Goal: Information Seeking & Learning: Learn about a topic

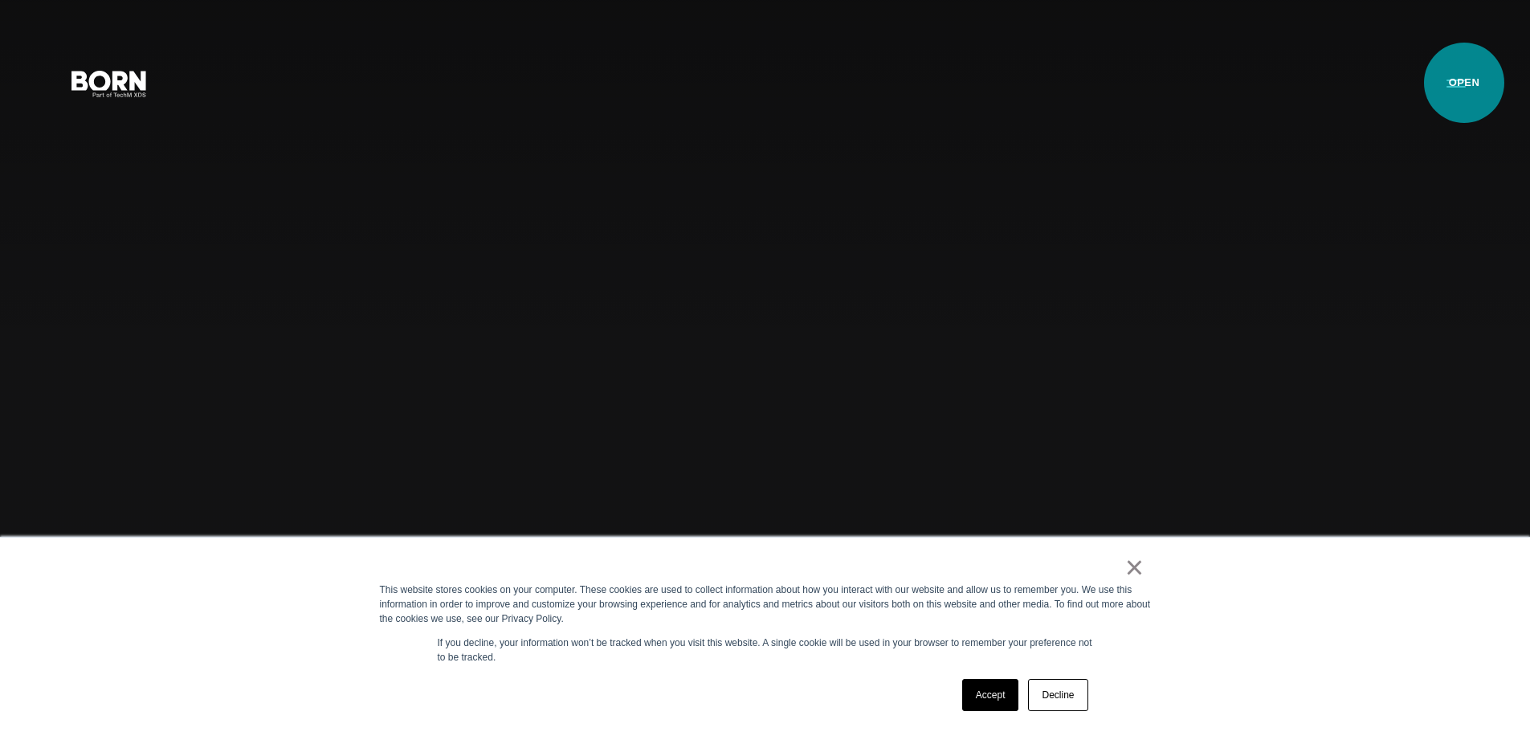
click at [1464, 83] on button "Primary Menu" at bounding box center [1456, 83] width 39 height 34
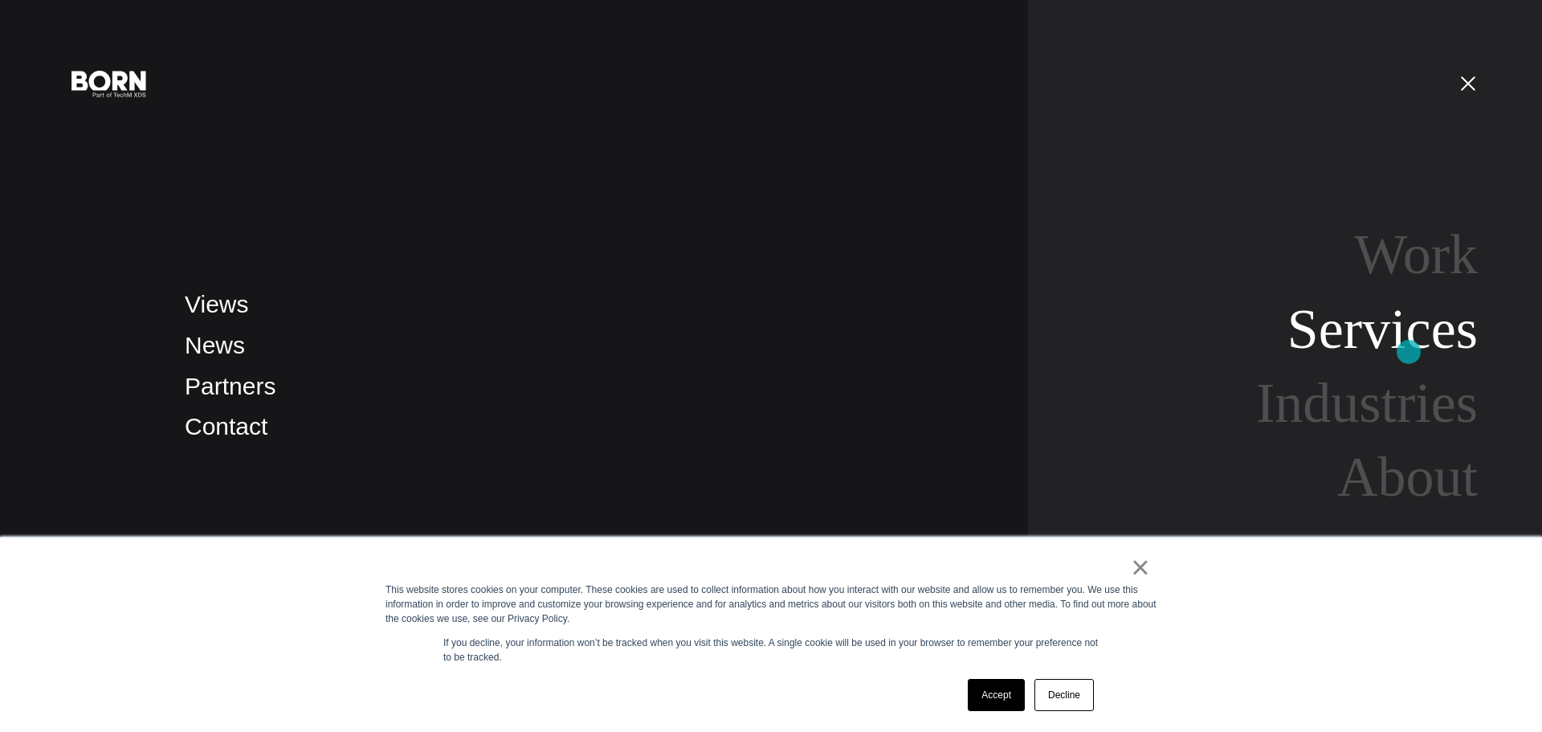
click at [1408, 352] on link "Services" at bounding box center [1382, 329] width 190 height 62
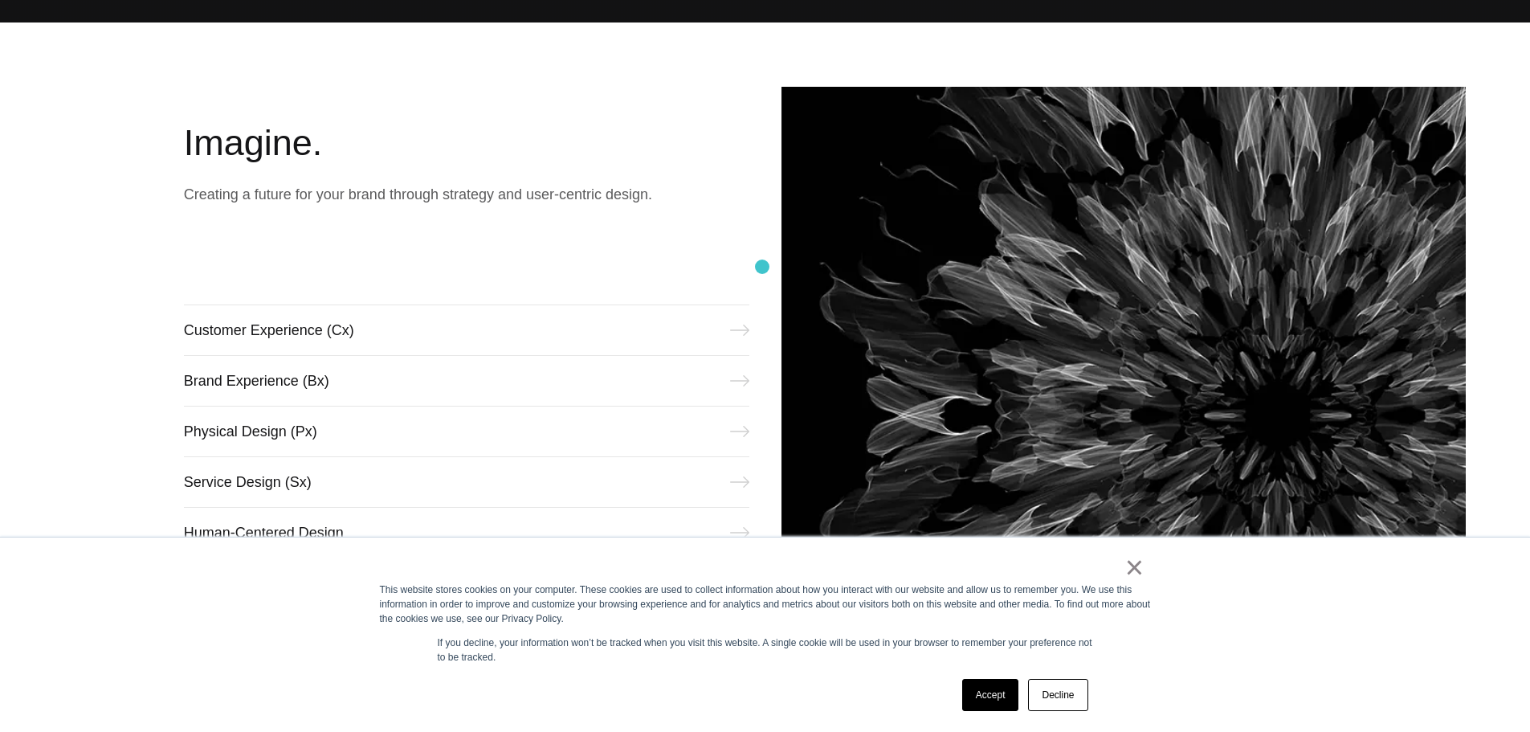
scroll to position [723, 0]
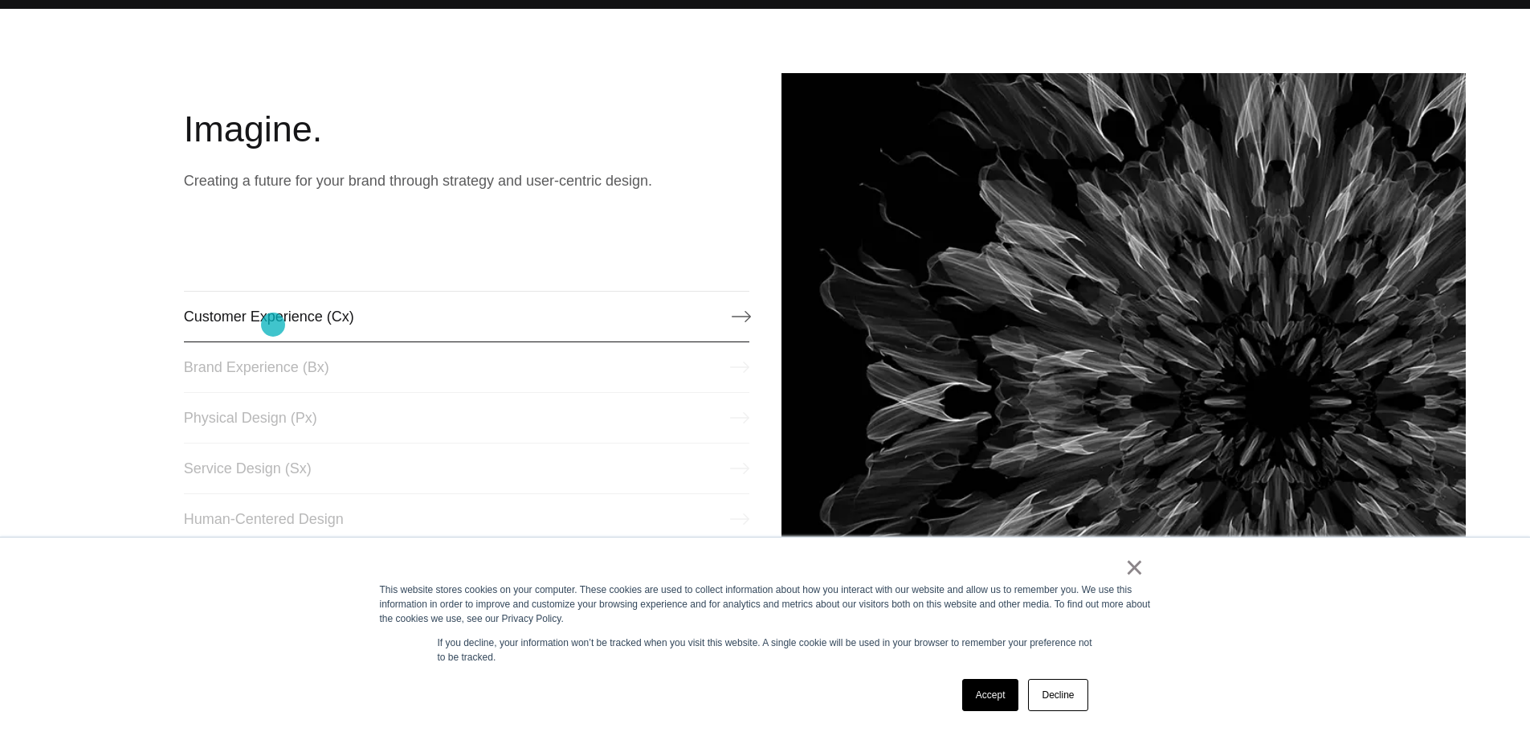
click at [273, 324] on link "Customer Experience (Cx)" at bounding box center [466, 316] width 565 height 51
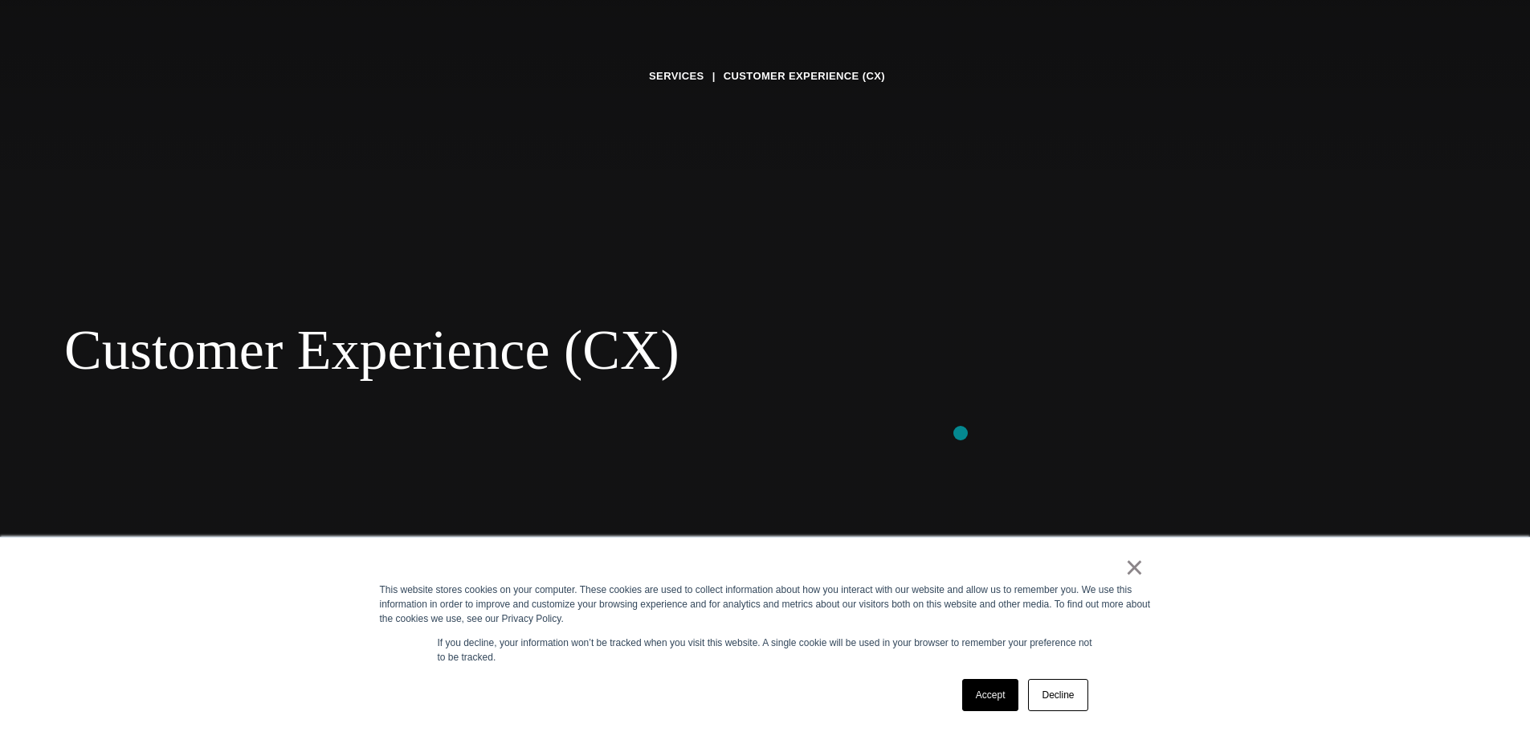
scroll to position [161, 0]
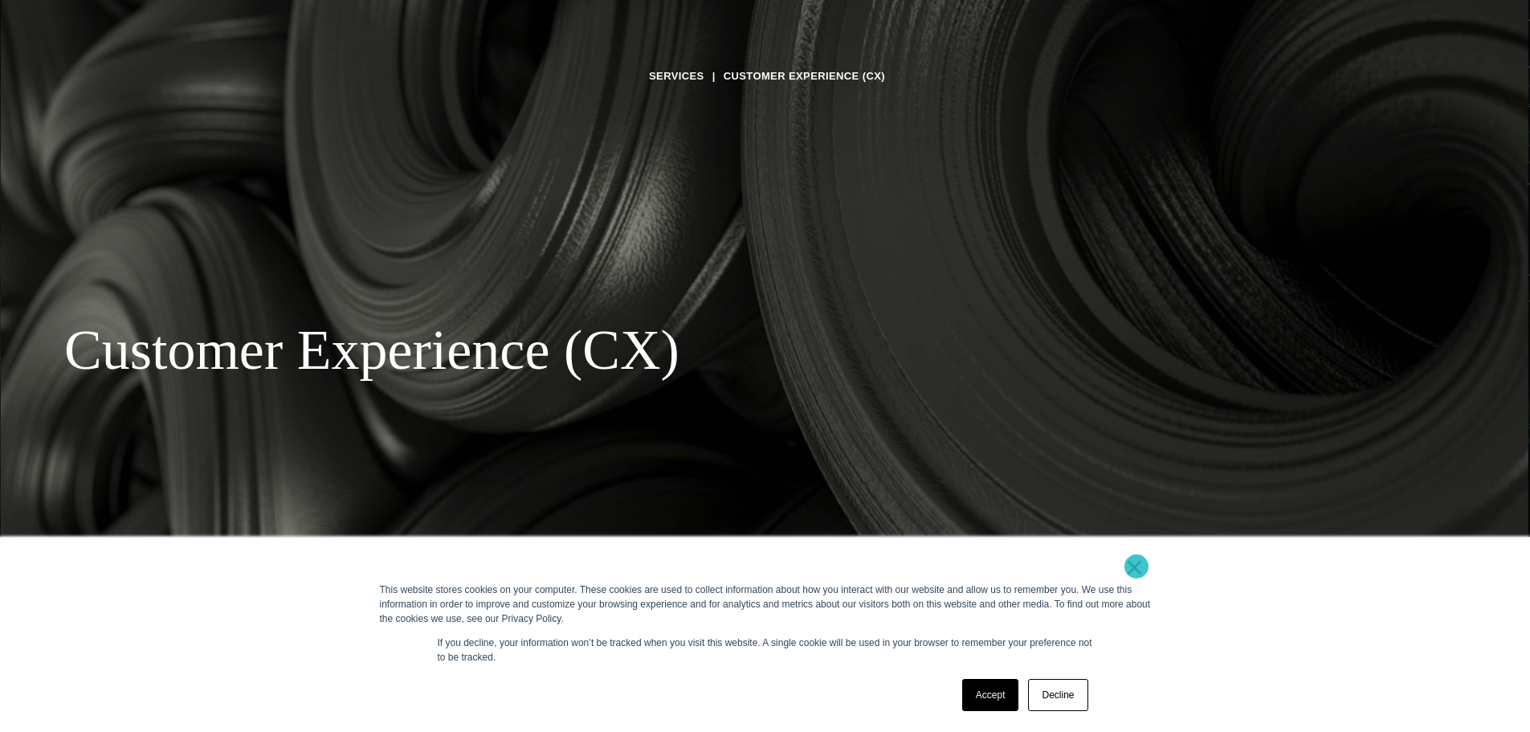
click at [1136, 566] on link "×" at bounding box center [1134, 567] width 19 height 14
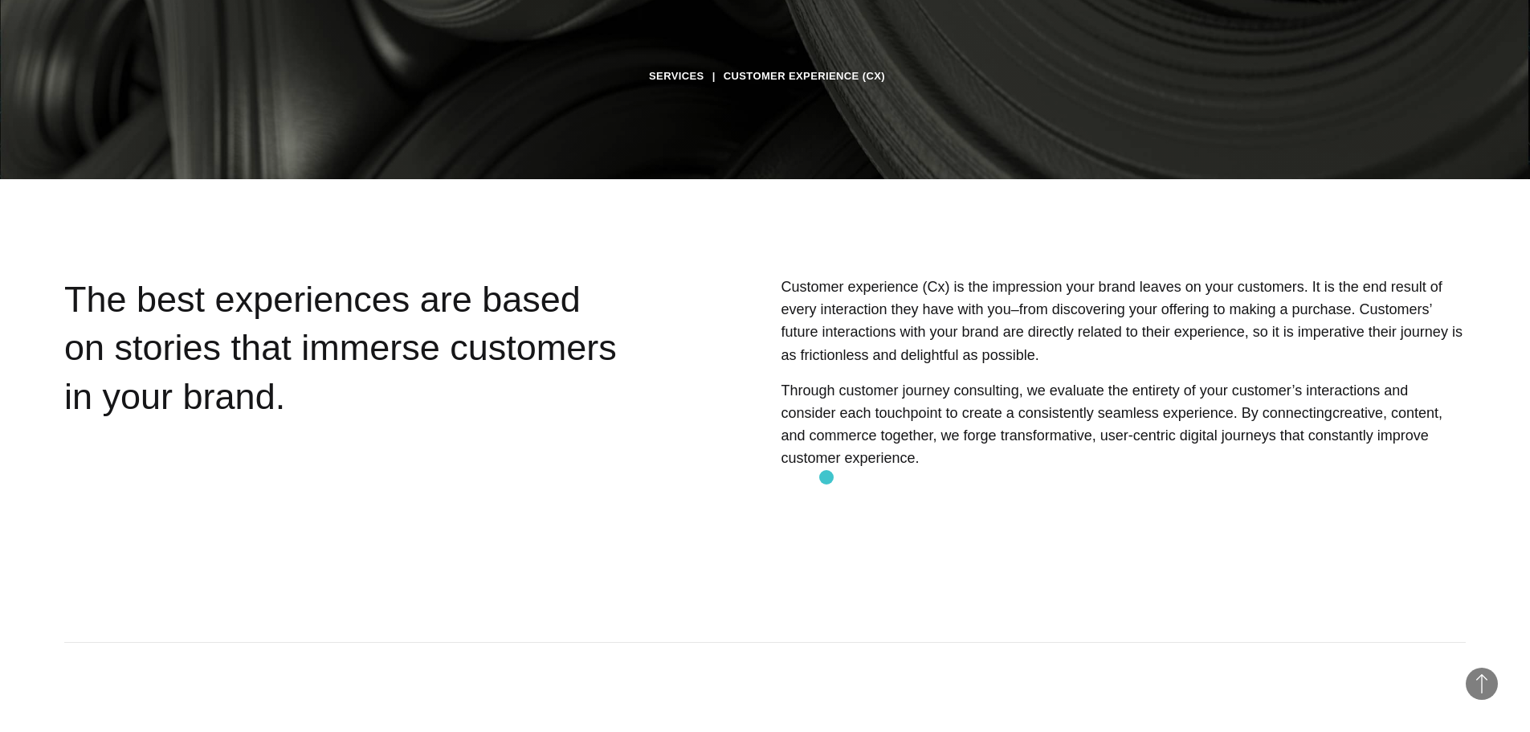
scroll to position [562, 0]
